Goal: Information Seeking & Learning: Learn about a topic

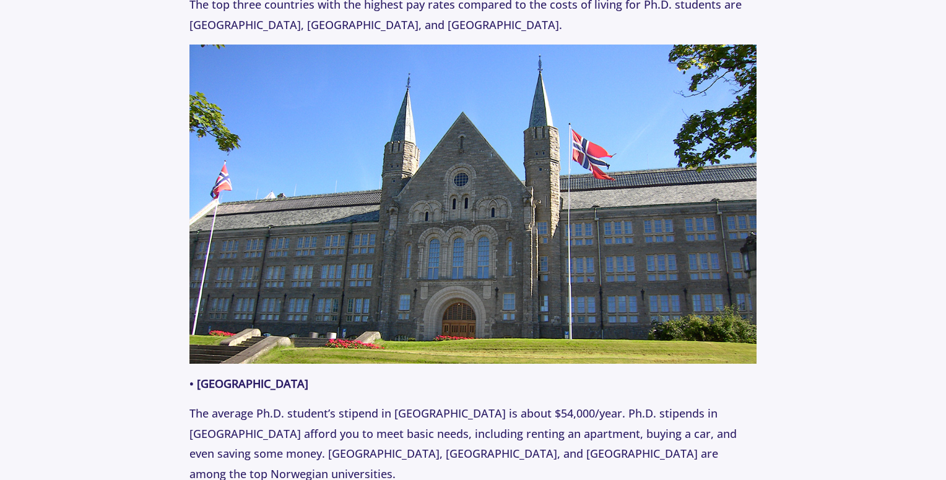
scroll to position [1052, 0]
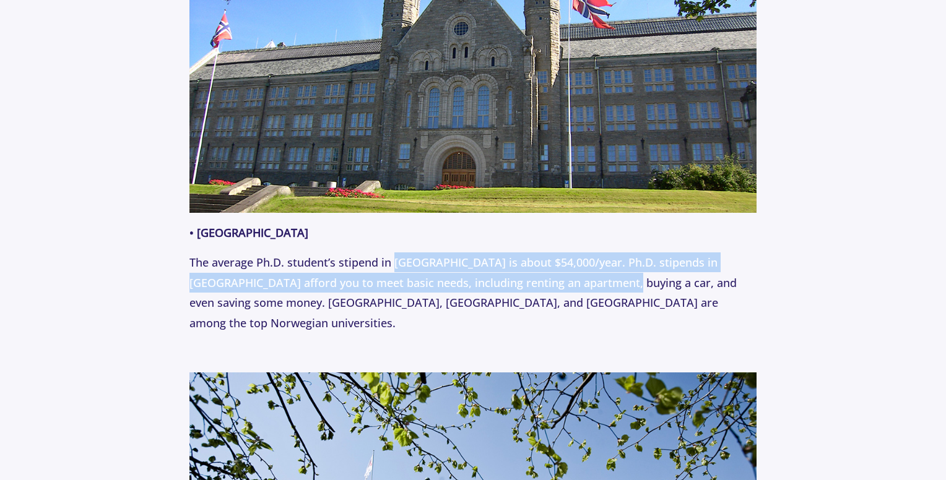
drag, startPoint x: 399, startPoint y: 248, endPoint x: 586, endPoint y: 269, distance: 188.1
click at [586, 269] on p "The average Ph.D. student’s stipend in [GEOGRAPHIC_DATA] is about $54,000/year.…" at bounding box center [473, 293] width 568 height 80
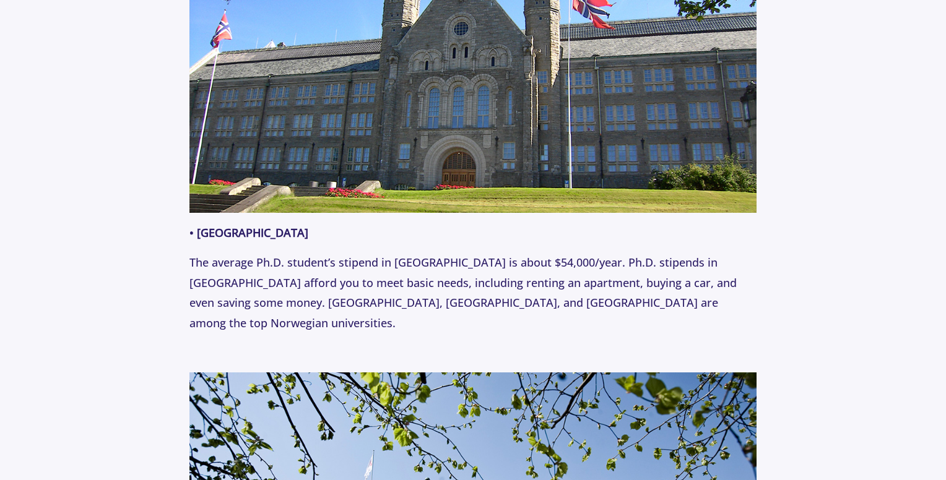
click at [612, 270] on p "The average Ph.D. student’s stipend in [GEOGRAPHIC_DATA] is about $54,000/year.…" at bounding box center [473, 293] width 568 height 80
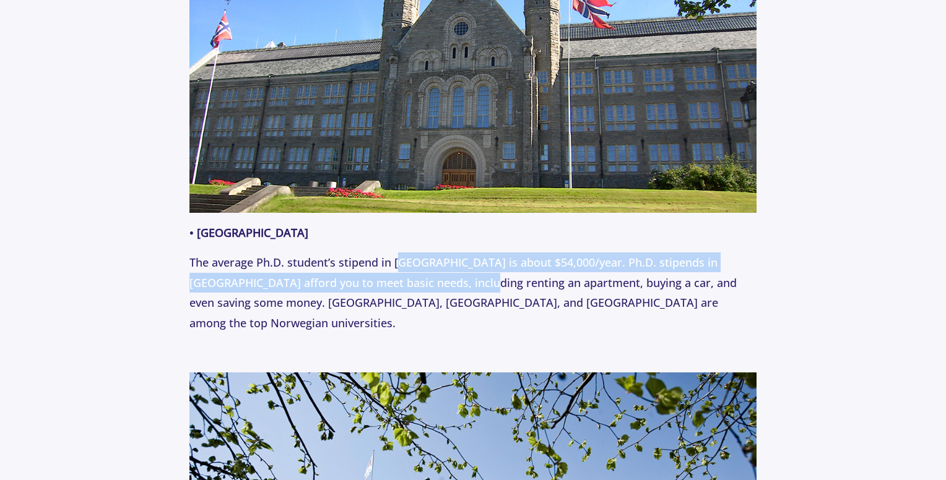
drag, startPoint x: 401, startPoint y: 248, endPoint x: 446, endPoint y: 264, distance: 47.4
click at [446, 264] on p "The average Ph.D. student’s stipend in [GEOGRAPHIC_DATA] is about $54,000/year.…" at bounding box center [473, 293] width 568 height 80
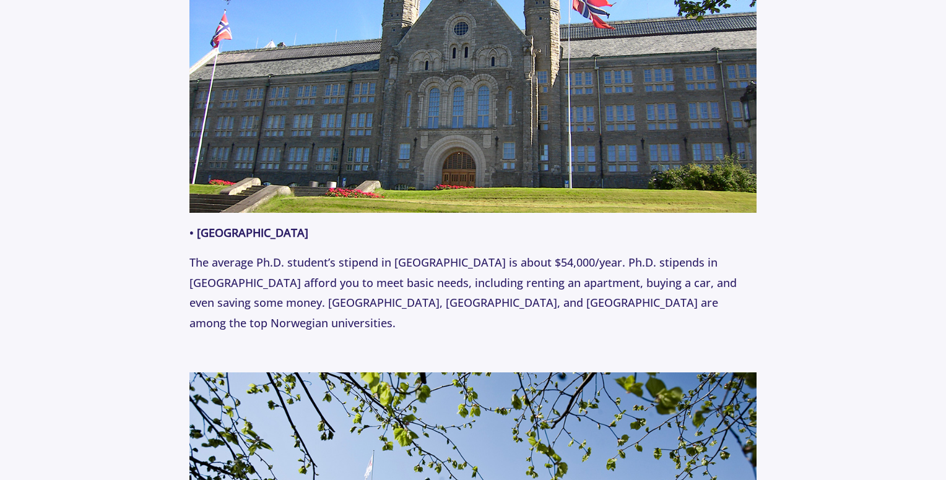
drag, startPoint x: 379, startPoint y: 264, endPoint x: 563, endPoint y: 295, distance: 186.9
click at [563, 295] on p "The average Ph.D. student’s stipend in [GEOGRAPHIC_DATA] is about $54,000/year.…" at bounding box center [473, 293] width 568 height 80
drag, startPoint x: 452, startPoint y: 273, endPoint x: 475, endPoint y: 297, distance: 32.9
click at [475, 297] on p "The average Ph.D. student’s stipend in [GEOGRAPHIC_DATA] is about $54,000/year.…" at bounding box center [473, 293] width 568 height 80
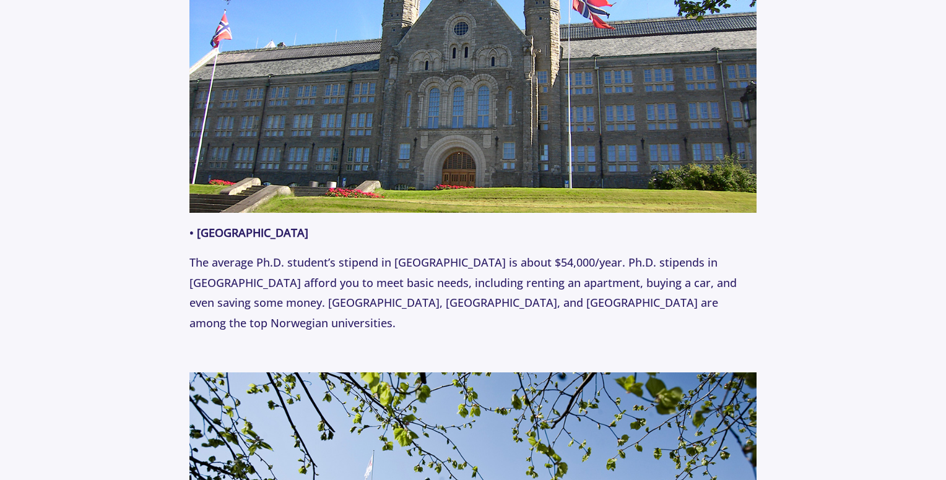
click at [475, 297] on p "The average Ph.D. student’s stipend in [GEOGRAPHIC_DATA] is about $54,000/year.…" at bounding box center [473, 293] width 568 height 80
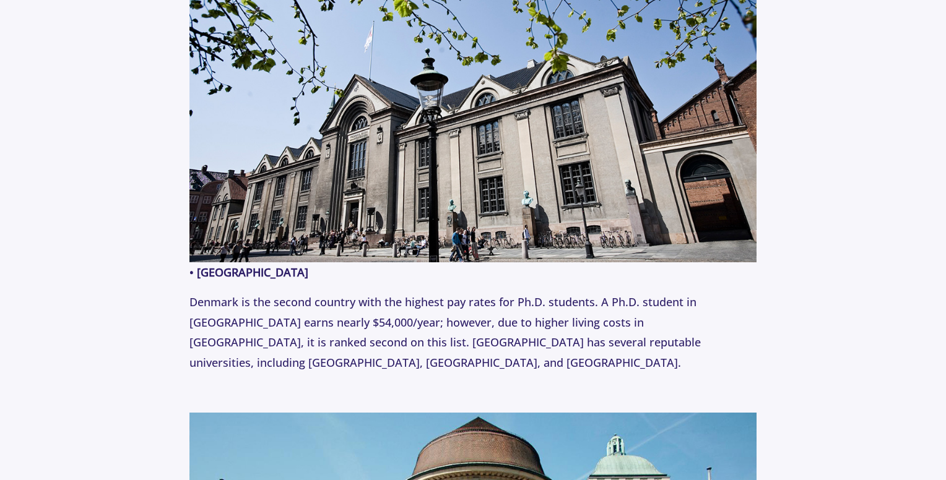
scroll to position [1486, 0]
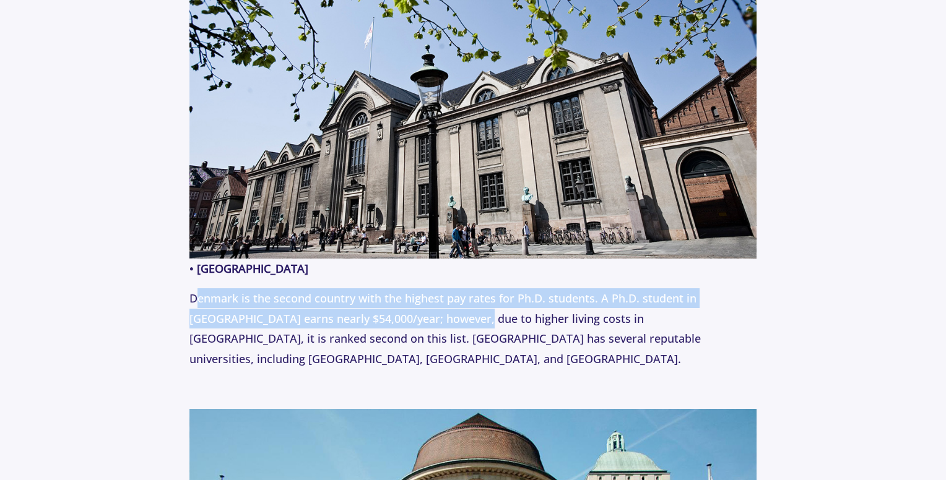
drag, startPoint x: 248, startPoint y: 280, endPoint x: 431, endPoint y: 296, distance: 183.9
click at [431, 296] on p "Denmark is the second country with the highest pay rates for Ph.D. students. A …" at bounding box center [473, 328] width 568 height 80
drag, startPoint x: 326, startPoint y: 279, endPoint x: 488, endPoint y: 300, distance: 163.4
click at [488, 300] on p "Denmark is the second country with the highest pay rates for Ph.D. students. A …" at bounding box center [473, 328] width 568 height 80
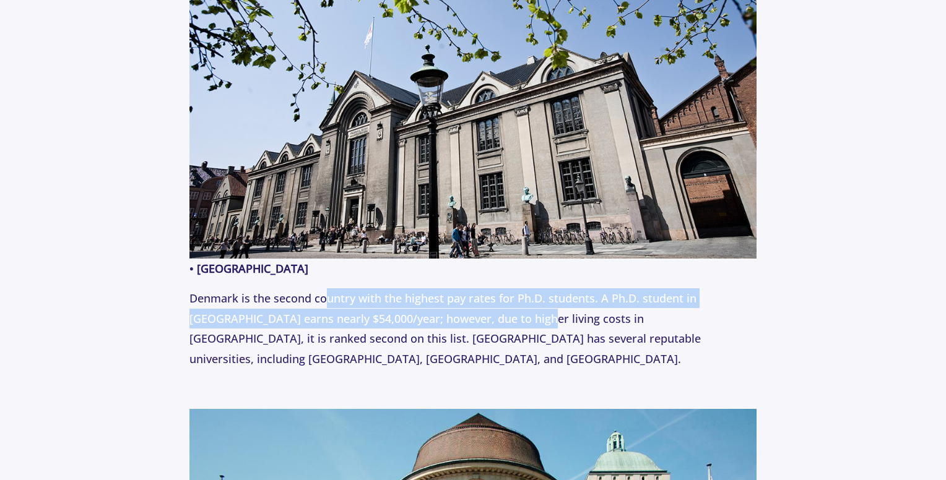
click at [488, 300] on p "Denmark is the second country with the highest pay rates for Ph.D. students. A …" at bounding box center [473, 328] width 568 height 80
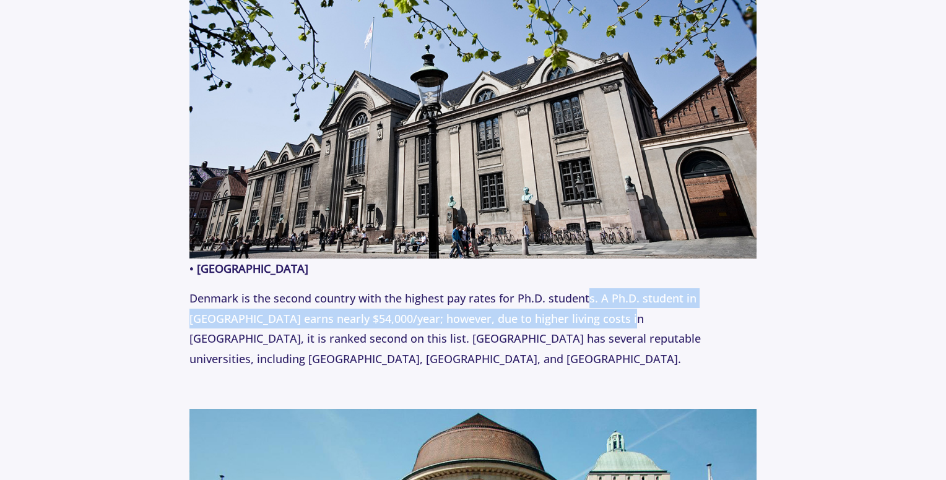
drag, startPoint x: 585, startPoint y: 288, endPoint x: 582, endPoint y: 303, distance: 15.2
click at [582, 303] on p "Denmark is the second country with the highest pay rates for Ph.D. students. A …" at bounding box center [473, 328] width 568 height 80
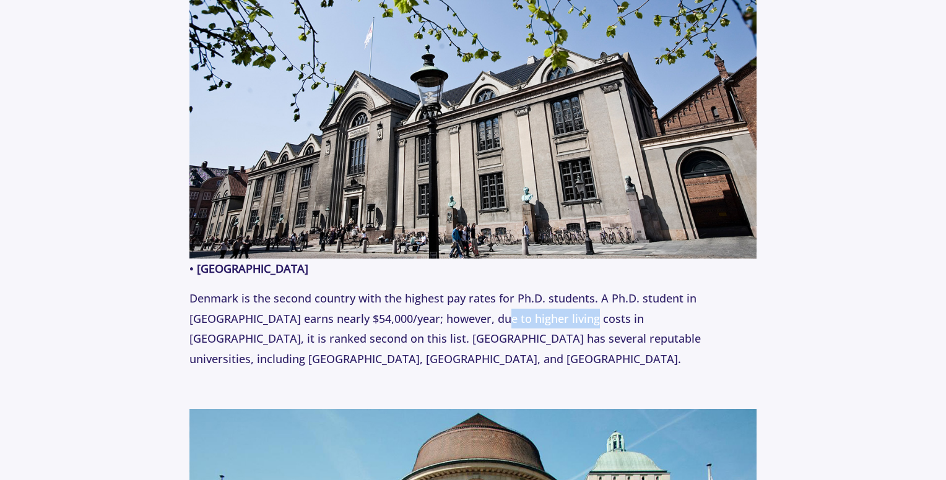
drag, startPoint x: 449, startPoint y: 300, endPoint x: 532, endPoint y: 305, distance: 83.7
click at [532, 305] on p "Denmark is the second country with the highest pay rates for Ph.D. students. A …" at bounding box center [473, 328] width 568 height 80
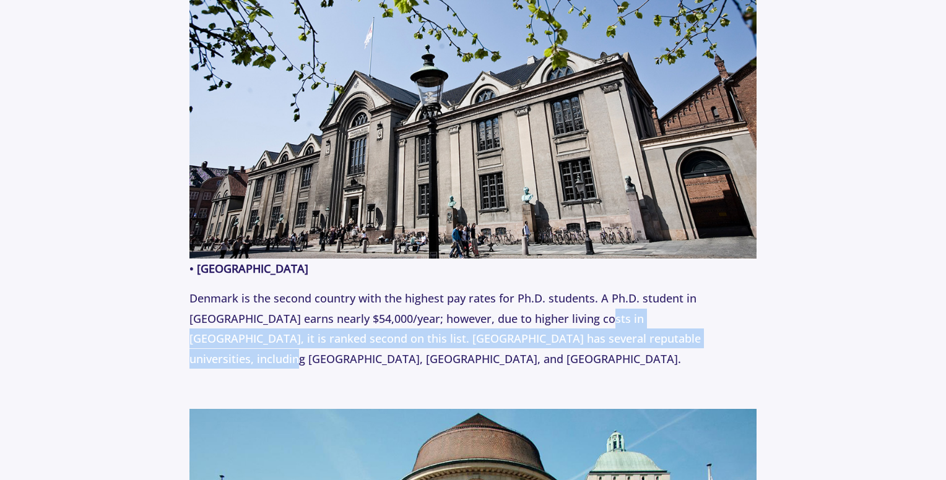
drag, startPoint x: 556, startPoint y: 294, endPoint x: 633, endPoint y: 324, distance: 82.5
click at [633, 324] on p "Denmark is the second country with the highest pay rates for Ph.D. students. A …" at bounding box center [473, 328] width 568 height 80
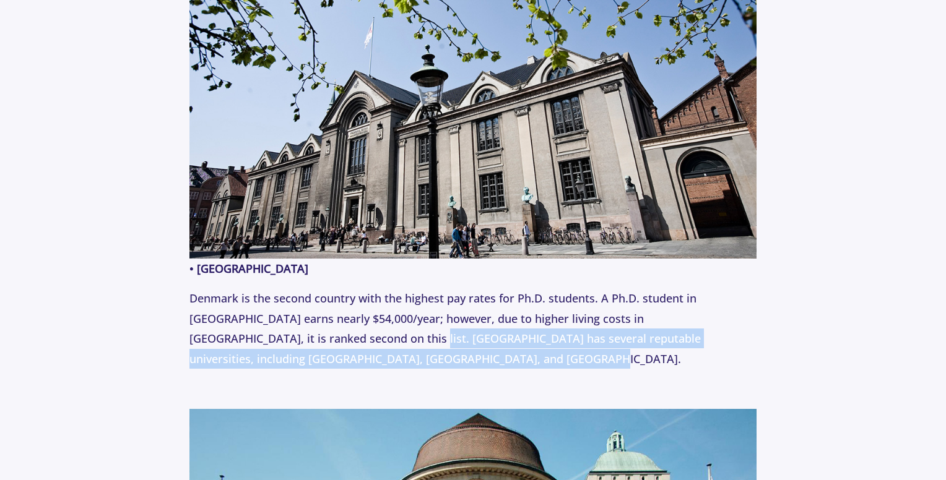
drag, startPoint x: 272, startPoint y: 310, endPoint x: 480, endPoint y: 345, distance: 210.8
click at [480, 345] on p "Denmark is the second country with the highest pay rates for Ph.D. students. A …" at bounding box center [473, 328] width 568 height 80
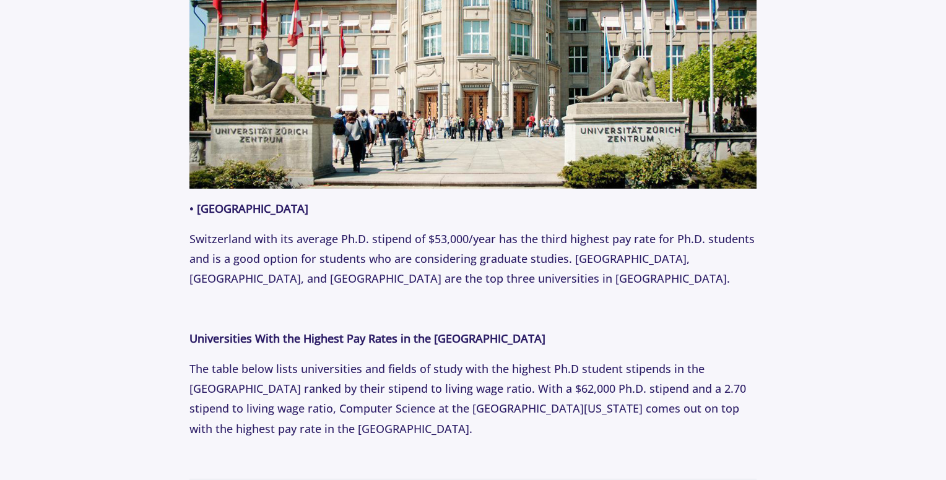
scroll to position [2043, 0]
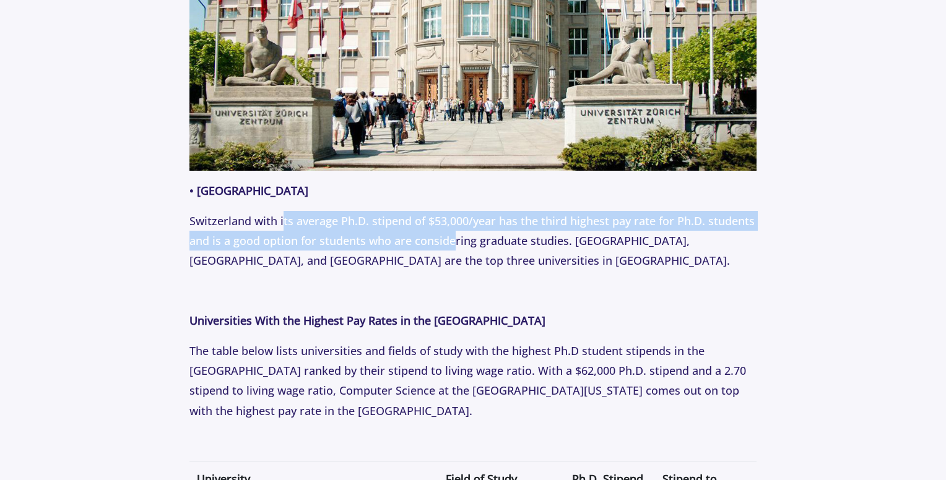
drag, startPoint x: 306, startPoint y: 202, endPoint x: 453, endPoint y: 224, distance: 148.3
click at [453, 224] on p "Switzerland with its average Ph.D. stipend of $53,000/year has the third highes…" at bounding box center [473, 241] width 568 height 60
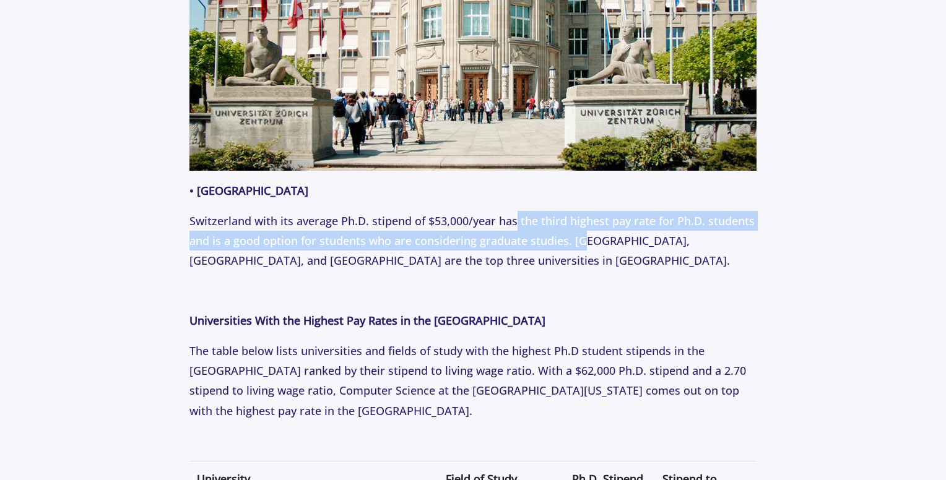
drag, startPoint x: 519, startPoint y: 198, endPoint x: 580, endPoint y: 223, distance: 66.3
click at [587, 222] on p "Switzerland with its average Ph.D. stipend of $53,000/year has the third highes…" at bounding box center [473, 241] width 568 height 60
click at [579, 224] on p "Switzerland with its average Ph.D. stipend of $53,000/year has the third highes…" at bounding box center [473, 241] width 568 height 60
drag, startPoint x: 426, startPoint y: 223, endPoint x: 609, endPoint y: 233, distance: 183.5
click at [609, 233] on p "Switzerland with its average Ph.D. stipend of $53,000/year has the third highes…" at bounding box center [473, 241] width 568 height 60
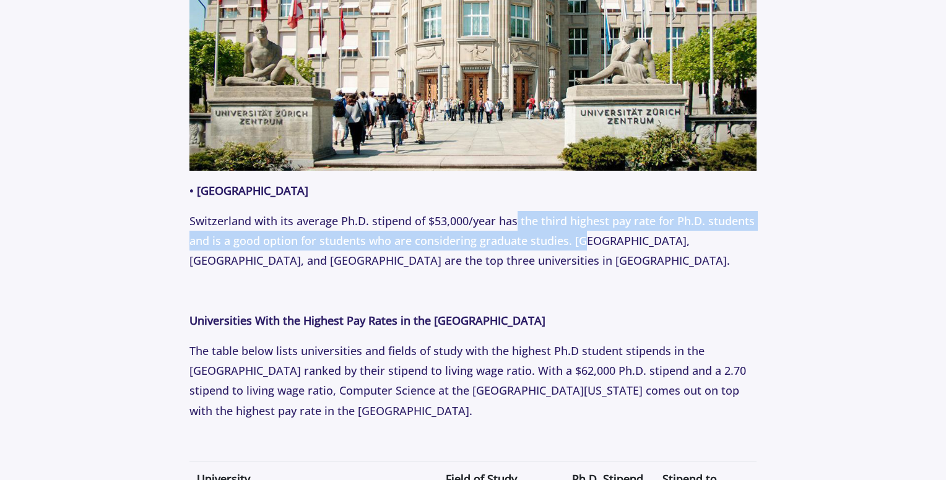
click at [609, 233] on p "Switzerland with its average Ph.D. stipend of $53,000/year has the third highes…" at bounding box center [473, 241] width 568 height 60
drag, startPoint x: 612, startPoint y: 230, endPoint x: 635, endPoint y: 238, distance: 24.1
click at [635, 238] on p "Switzerland with its average Ph.D. stipend of $53,000/year has the third highes…" at bounding box center [473, 241] width 568 height 60
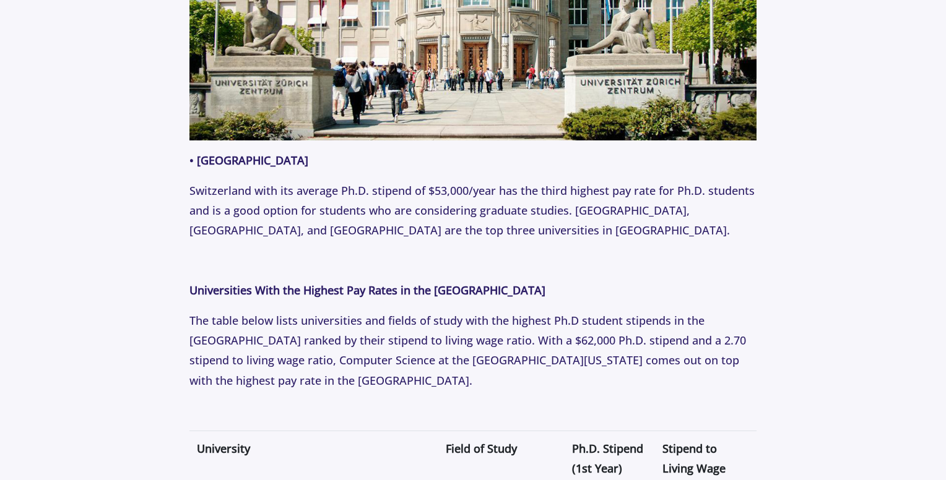
scroll to position [2166, 0]
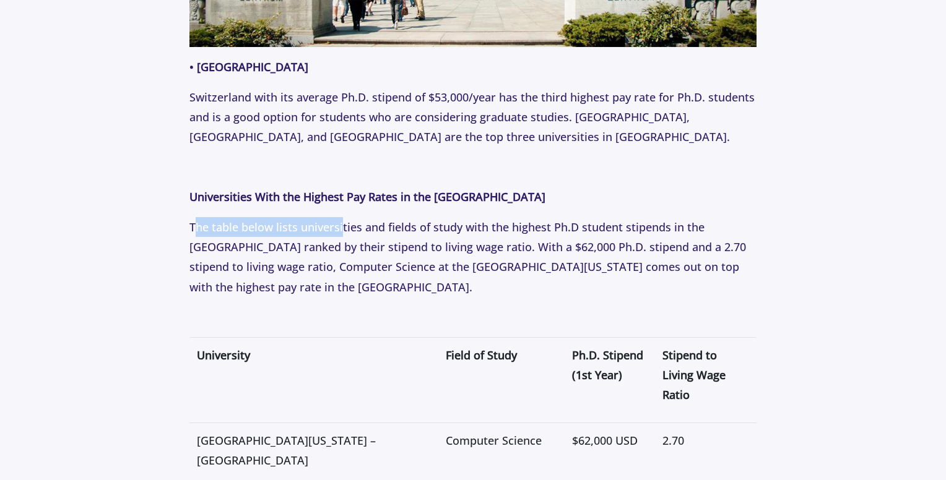
drag, startPoint x: 194, startPoint y: 206, endPoint x: 341, endPoint y: 216, distance: 147.6
click at [341, 217] on p "The table below lists universities and fields of study with the highest Ph.D st…" at bounding box center [473, 257] width 568 height 80
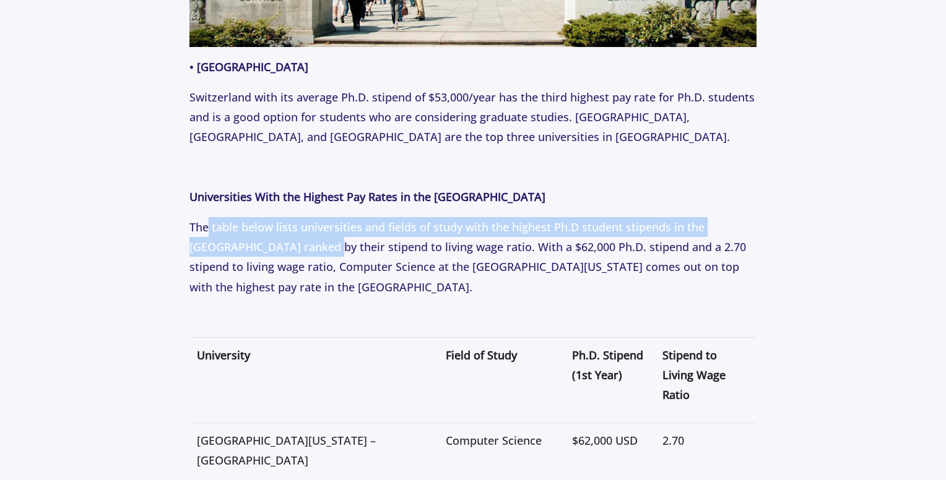
drag, startPoint x: 207, startPoint y: 209, endPoint x: 306, endPoint y: 218, distance: 98.9
click at [306, 218] on p "The table below lists universities and fields of study with the highest Ph.D st…" at bounding box center [473, 257] width 568 height 80
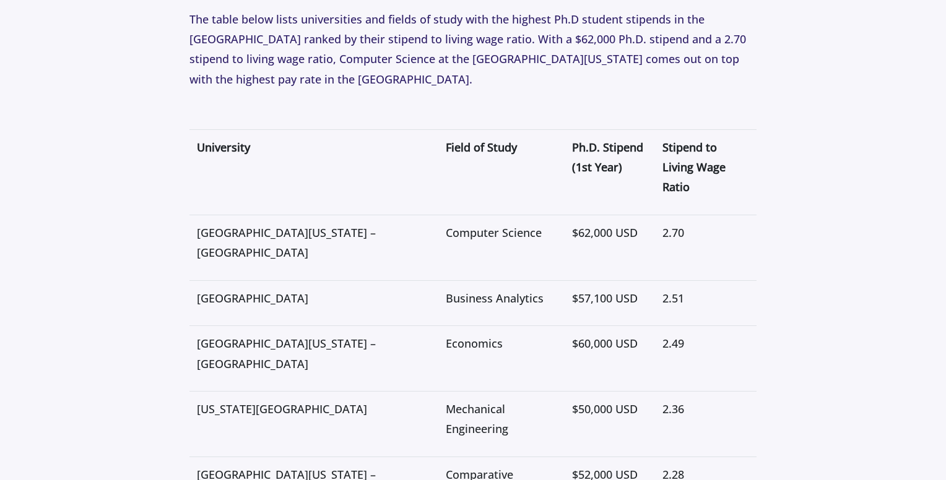
scroll to position [2414, 0]
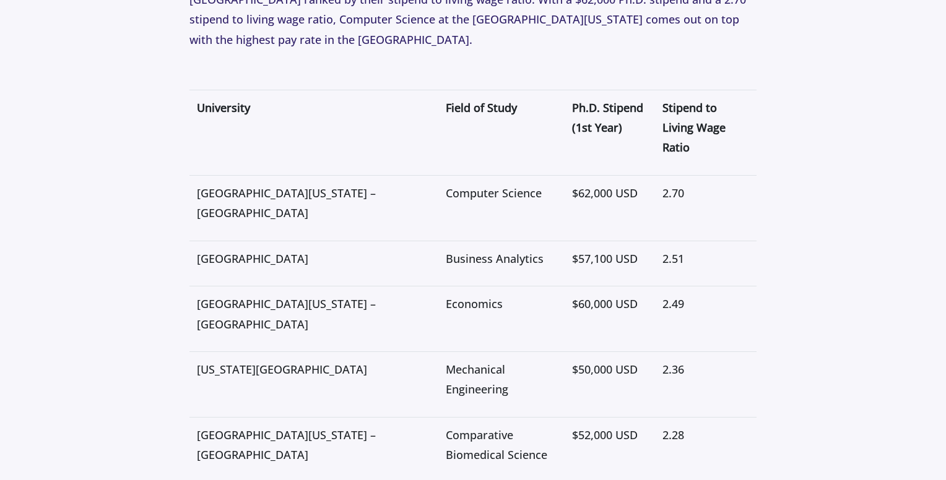
drag, startPoint x: 186, startPoint y: 223, endPoint x: 292, endPoint y: 228, distance: 106.6
click at [292, 228] on section "Admission [DATE] Universities With the Highest Salary for Ph.D. Students Author…" at bounding box center [473, 364] width 946 height 5358
click at [292, 249] on p "[GEOGRAPHIC_DATA]" at bounding box center [314, 259] width 234 height 20
drag, startPoint x: 200, startPoint y: 217, endPoint x: 251, endPoint y: 240, distance: 55.9
click at [251, 249] on p "[GEOGRAPHIC_DATA]" at bounding box center [314, 259] width 234 height 20
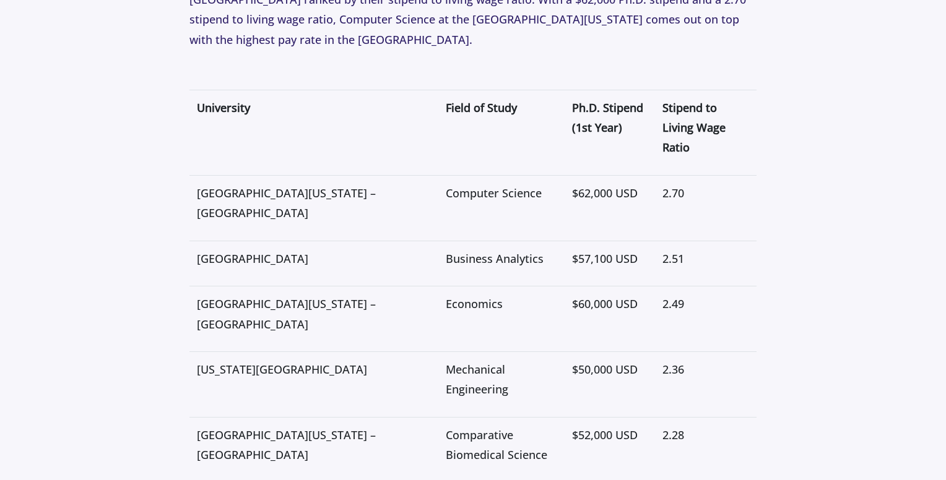
click at [251, 249] on p "[GEOGRAPHIC_DATA]" at bounding box center [314, 259] width 234 height 20
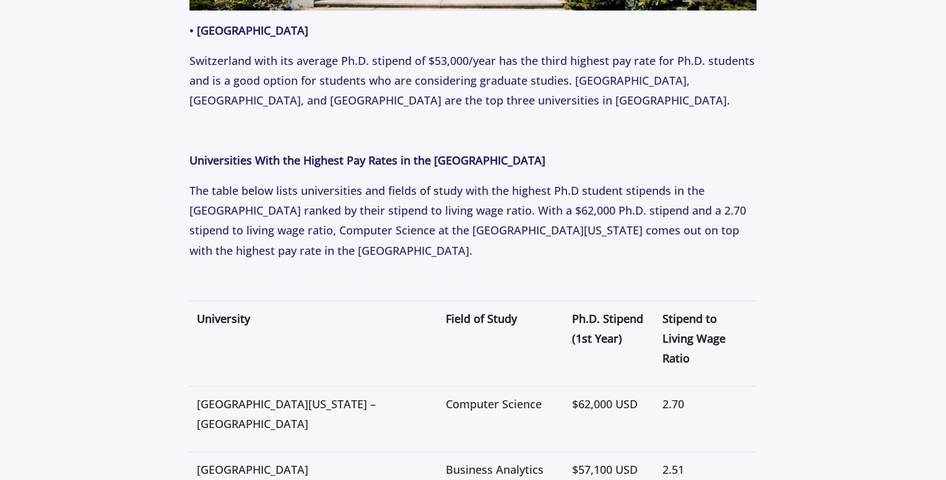
scroll to position [2290, 0]
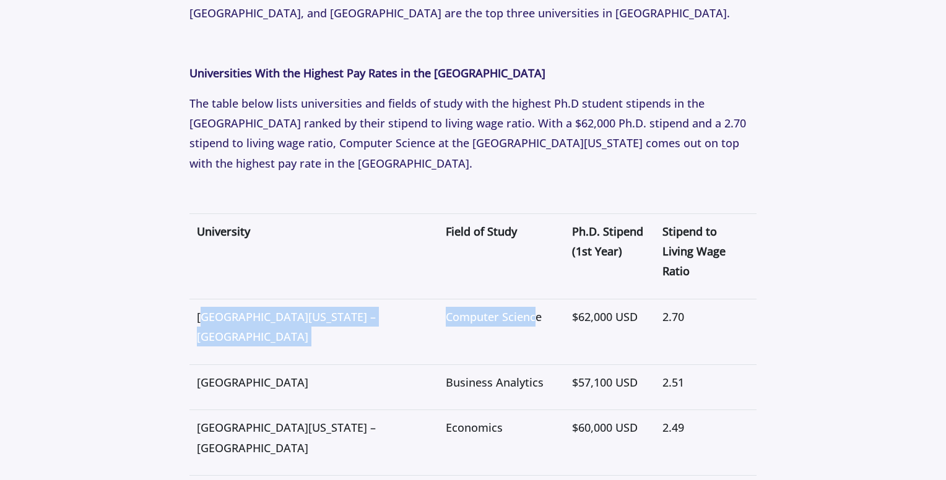
drag, startPoint x: 201, startPoint y: 274, endPoint x: 461, endPoint y: 295, distance: 260.8
click at [461, 299] on tr "[GEOGRAPHIC_DATA][US_STATE] – Amherst Computer Science $62,000 USD 2.70" at bounding box center [473, 332] width 568 height 66
click at [461, 299] on td "Computer Science" at bounding box center [501, 332] width 126 height 66
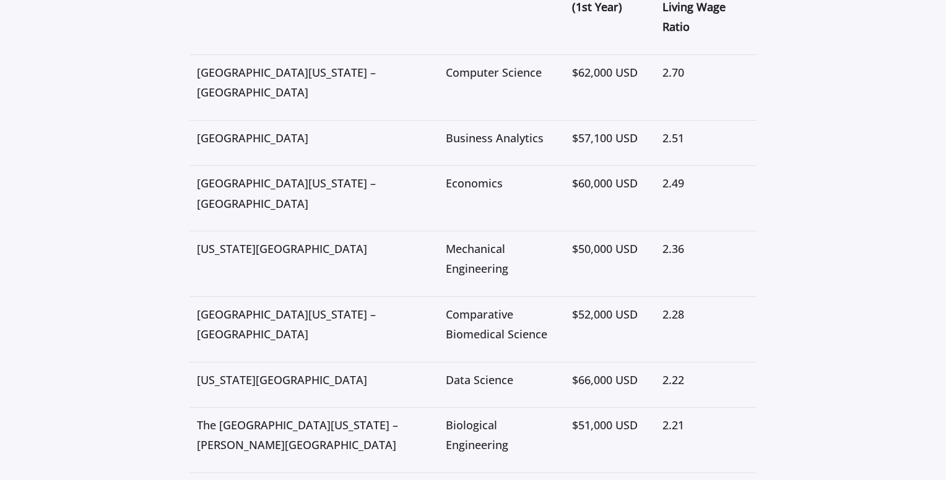
scroll to position [2538, 0]
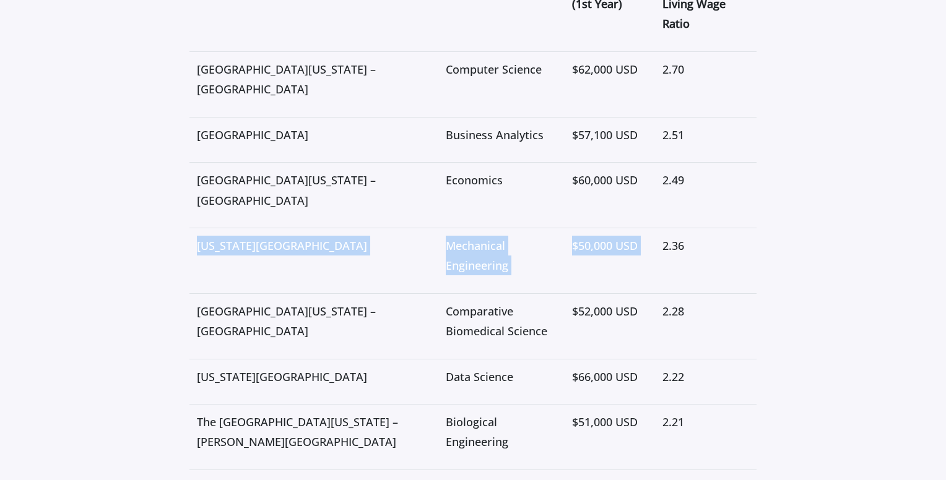
drag, startPoint x: 196, startPoint y: 226, endPoint x: 633, endPoint y: 238, distance: 437.2
click at [636, 238] on tr "[US_STATE] State University Mechanical Engineering $50,000 USD 2.36" at bounding box center [473, 261] width 568 height 66
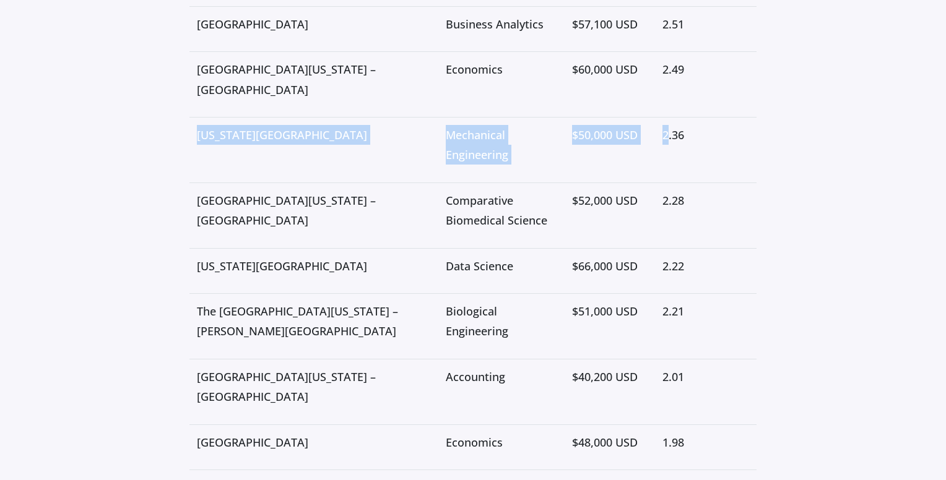
scroll to position [2662, 0]
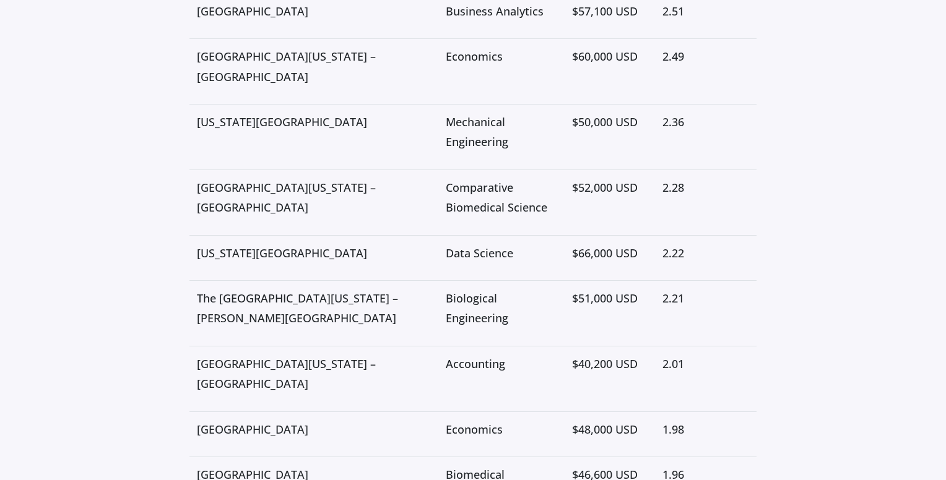
click at [354, 235] on td "[US_STATE][GEOGRAPHIC_DATA]" at bounding box center [313, 257] width 249 height 45
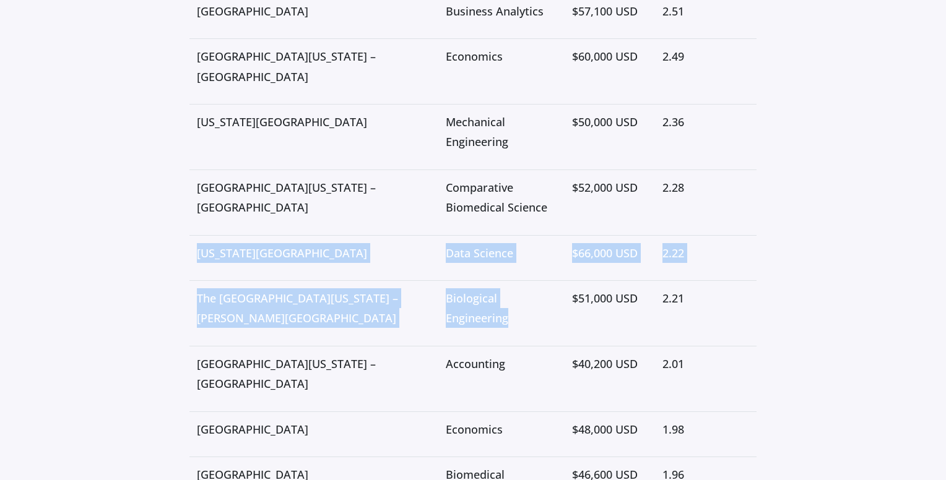
drag, startPoint x: 194, startPoint y: 223, endPoint x: 504, endPoint y: 279, distance: 315.1
click at [504, 279] on tbody "University Field of Study Ph.D. Stipend (1st Year) Stipend to Living Wage Ratio…" at bounding box center [473, 182] width 568 height 680
drag, startPoint x: 503, startPoint y: 279, endPoint x: 446, endPoint y: 283, distance: 57.1
click at [502, 280] on td "Biological Engineering" at bounding box center [501, 313] width 126 height 66
click at [218, 288] on p "The [GEOGRAPHIC_DATA][US_STATE] – [PERSON_NAME][GEOGRAPHIC_DATA]" at bounding box center [314, 308] width 234 height 40
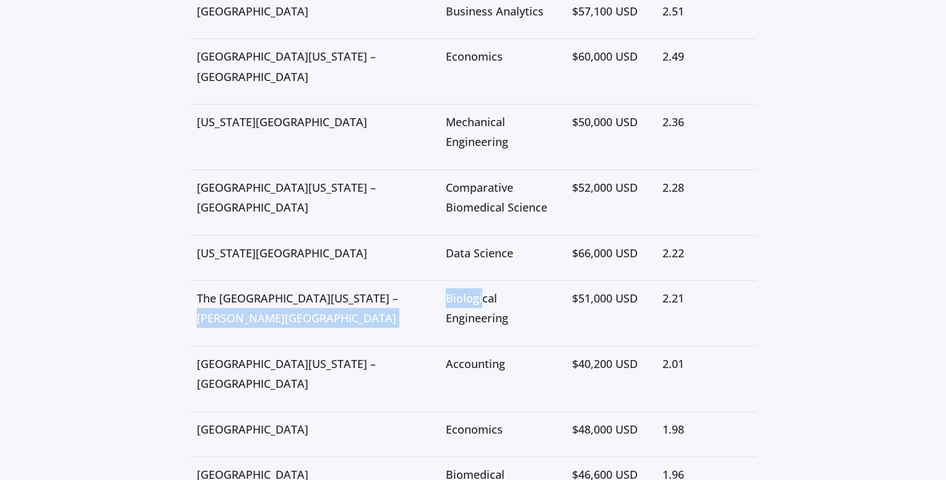
drag, startPoint x: 226, startPoint y: 267, endPoint x: 409, endPoint y: 301, distance: 185.6
click at [409, 301] on tr "The [GEOGRAPHIC_DATA][US_STATE] – [PERSON_NAME] Arbor Biological Engineering $5…" at bounding box center [473, 313] width 568 height 66
click at [438, 301] on td "Biological Engineering" at bounding box center [501, 313] width 126 height 66
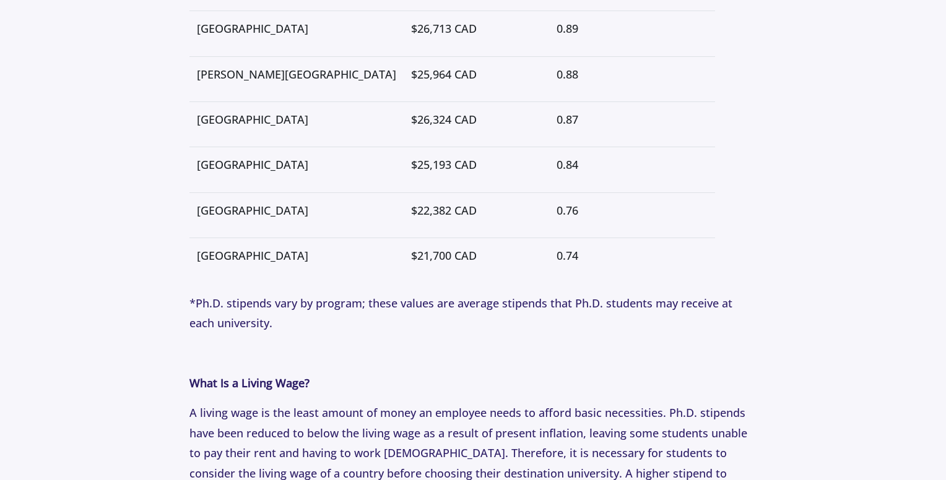
scroll to position [3714, 0]
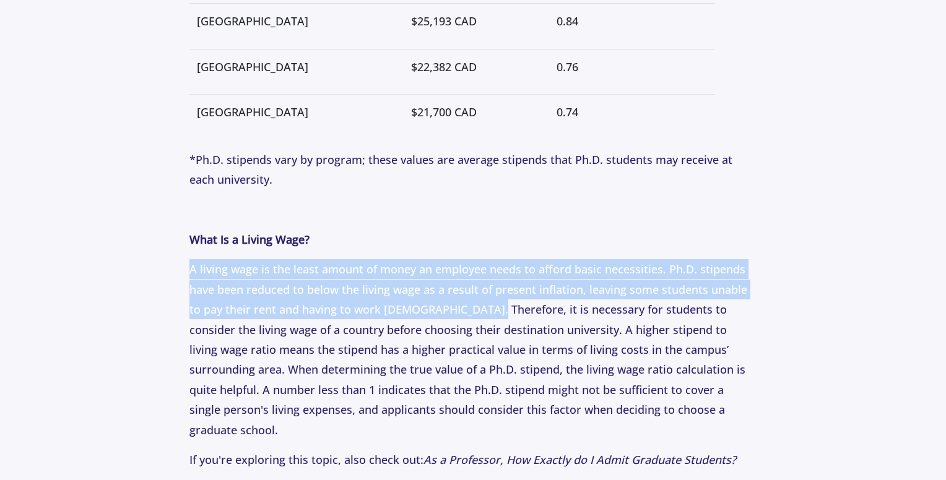
drag, startPoint x: 175, startPoint y: 202, endPoint x: 485, endPoint y: 236, distance: 312.6
click at [485, 259] on p "A living wage is the least amount of money an employee needs to afford basic ne…" at bounding box center [473, 349] width 568 height 181
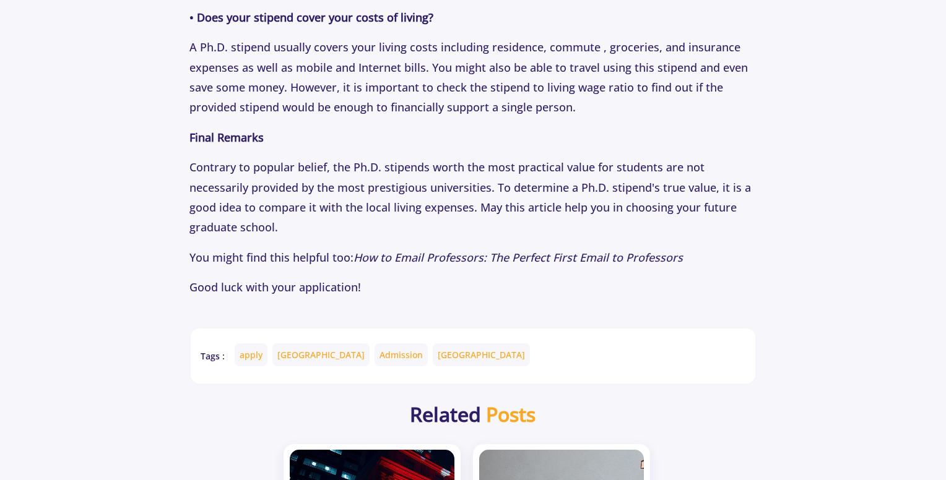
scroll to position [4642, 0]
